Goal: Task Accomplishment & Management: Use online tool/utility

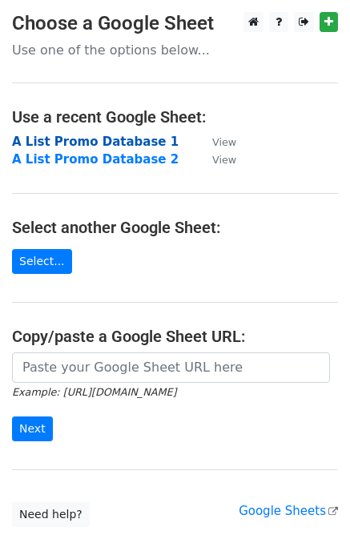
click at [62, 140] on strong "A List Promo Database 1" at bounding box center [95, 142] width 167 height 14
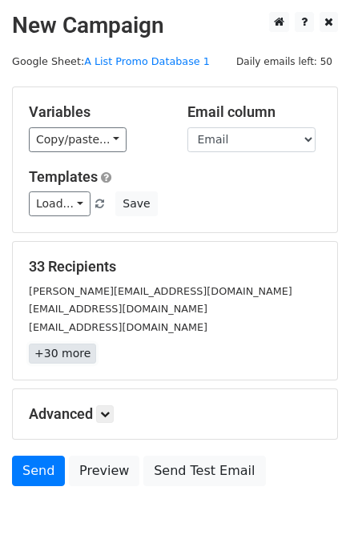
click at [71, 347] on link "+30 more" at bounding box center [62, 354] width 67 height 20
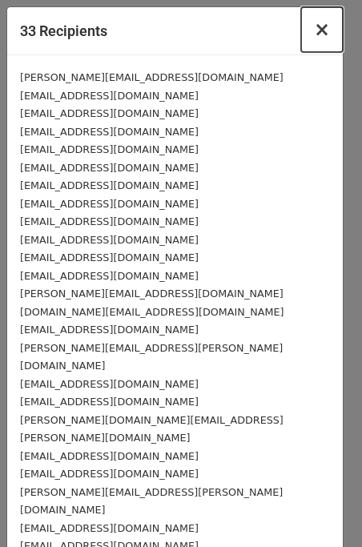
click at [314, 28] on span "×" at bounding box center [322, 29] width 16 height 22
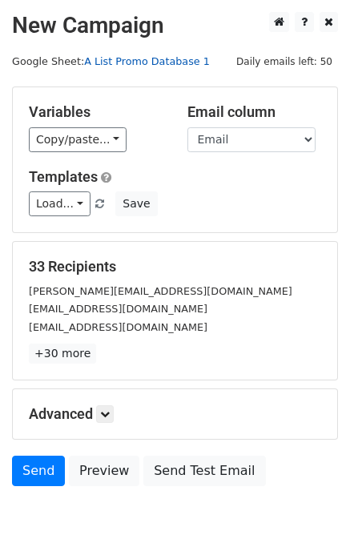
click at [128, 61] on link "A List Promo Database 1" at bounding box center [147, 61] width 126 height 12
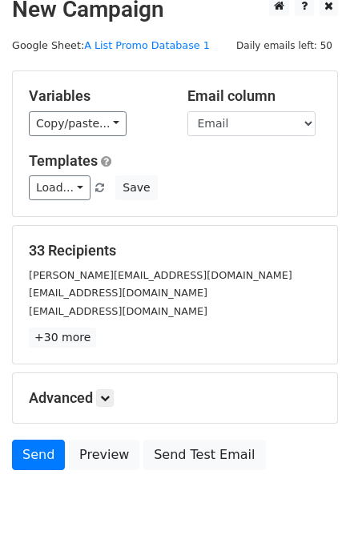
scroll to position [42, 0]
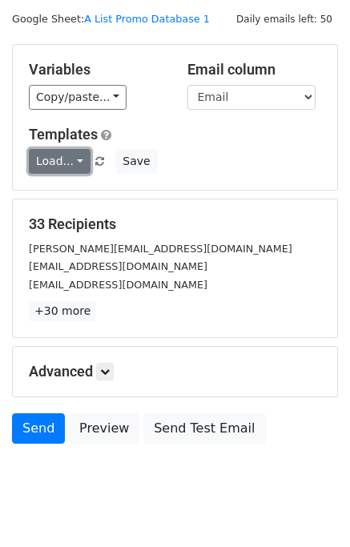
click at [73, 159] on link "Load..." at bounding box center [60, 161] width 62 height 25
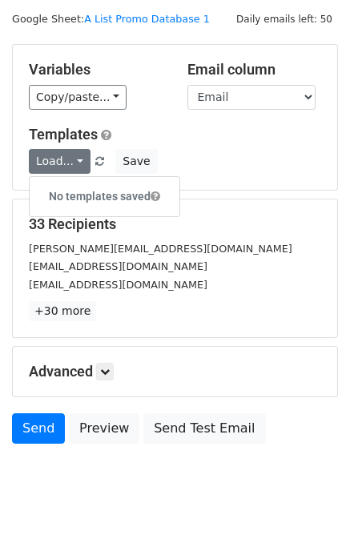
click at [184, 125] on div "Variables Copy/paste... {{Email}} {{First Name}} {{Surname}} {{Affiliation}} {{…" at bounding box center [175, 117] width 325 height 145
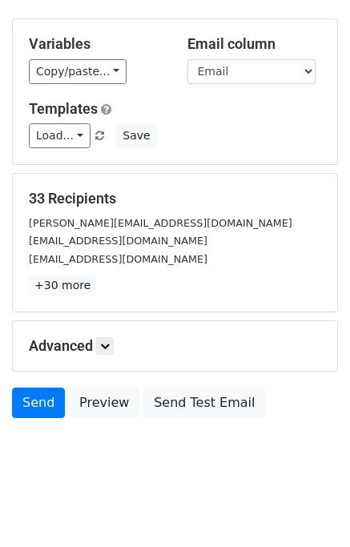
scroll to position [75, 0]
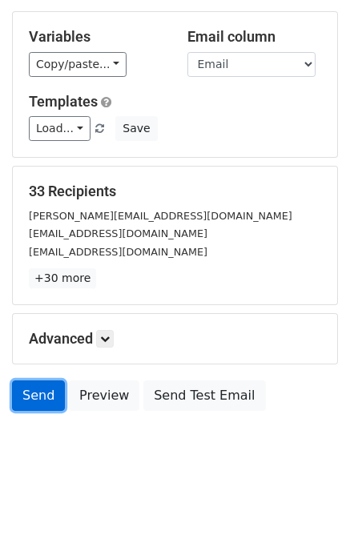
click at [38, 394] on link "Send" at bounding box center [38, 396] width 53 height 30
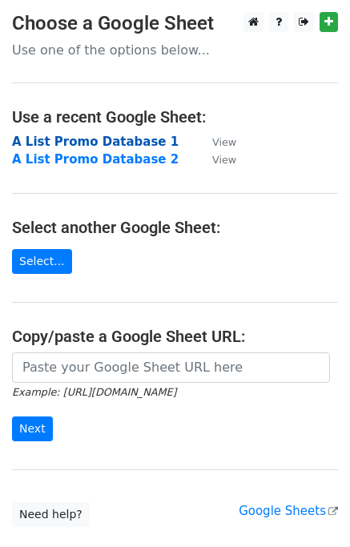
click at [107, 140] on strong "A List Promo Database 1" at bounding box center [95, 142] width 167 height 14
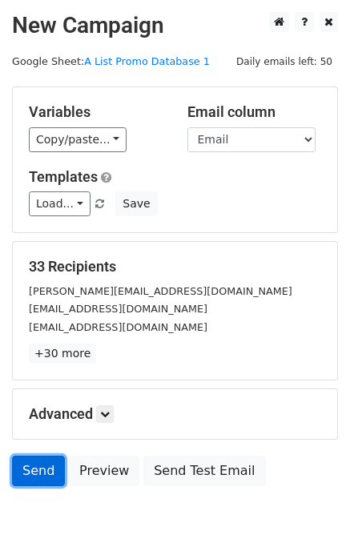
click at [38, 472] on link "Send" at bounding box center [38, 471] width 53 height 30
